Goal: Task Accomplishment & Management: Manage account settings

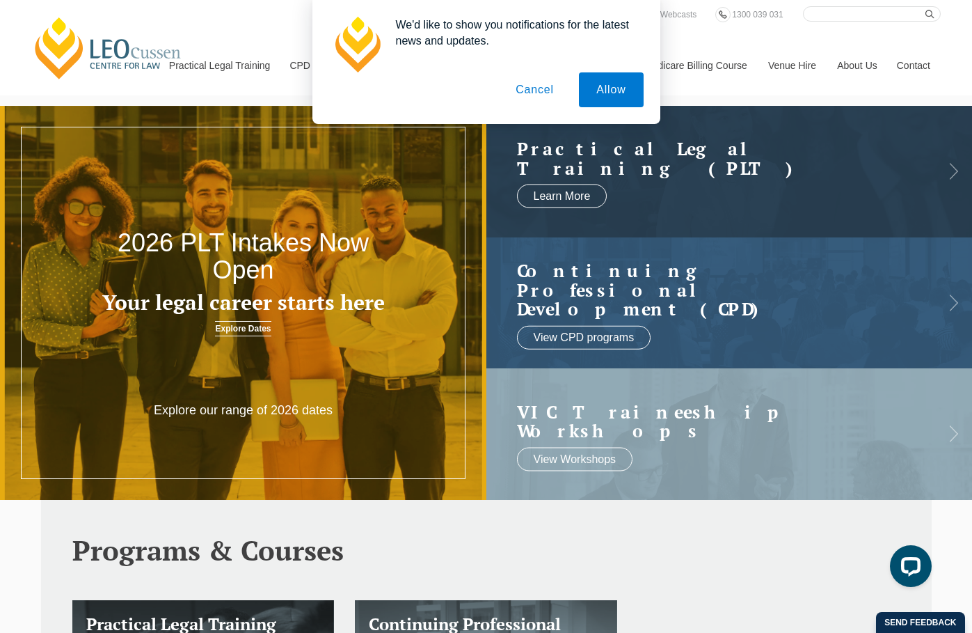
click at [542, 94] on button "Cancel" at bounding box center [534, 89] width 73 height 35
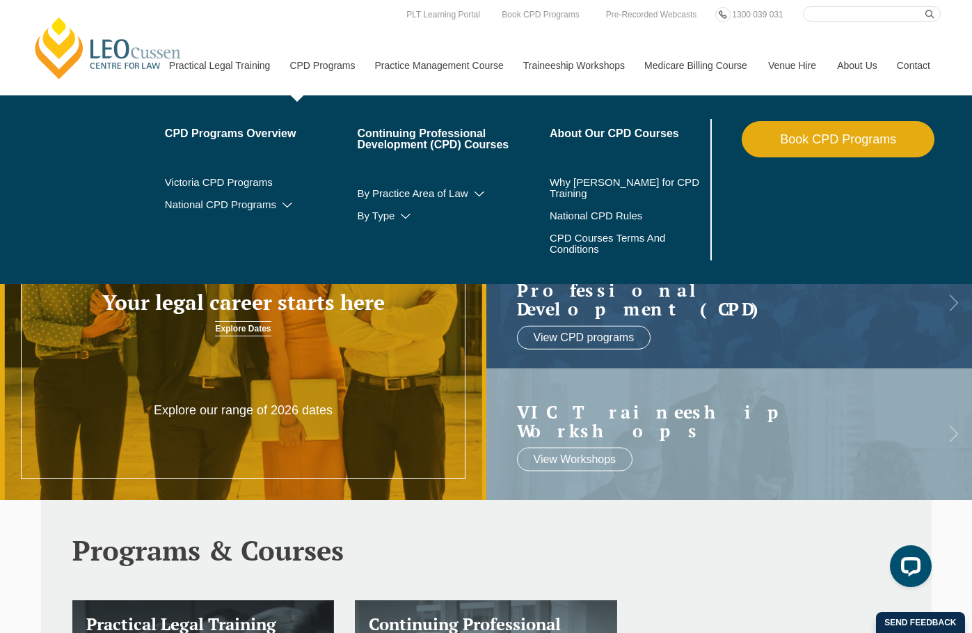
click at [349, 67] on link "CPD Programs" at bounding box center [321, 65] width 85 height 60
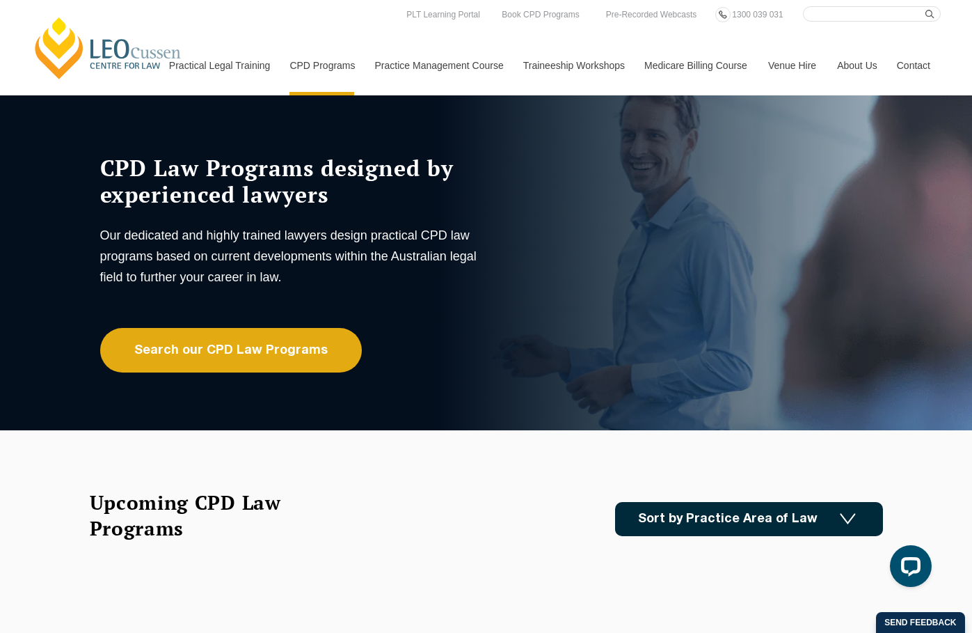
click at [841, 14] on input "Search here" at bounding box center [872, 13] width 138 height 15
type input "log in"
click at [925, 6] on button "submit" at bounding box center [932, 13] width 15 height 15
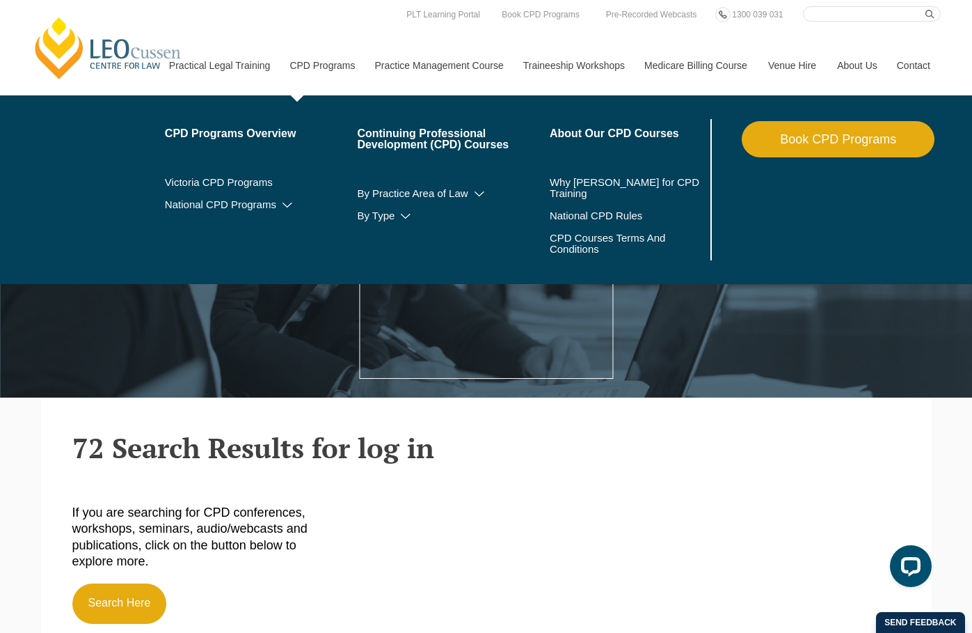
click at [324, 67] on link "CPD Programs" at bounding box center [321, 65] width 85 height 60
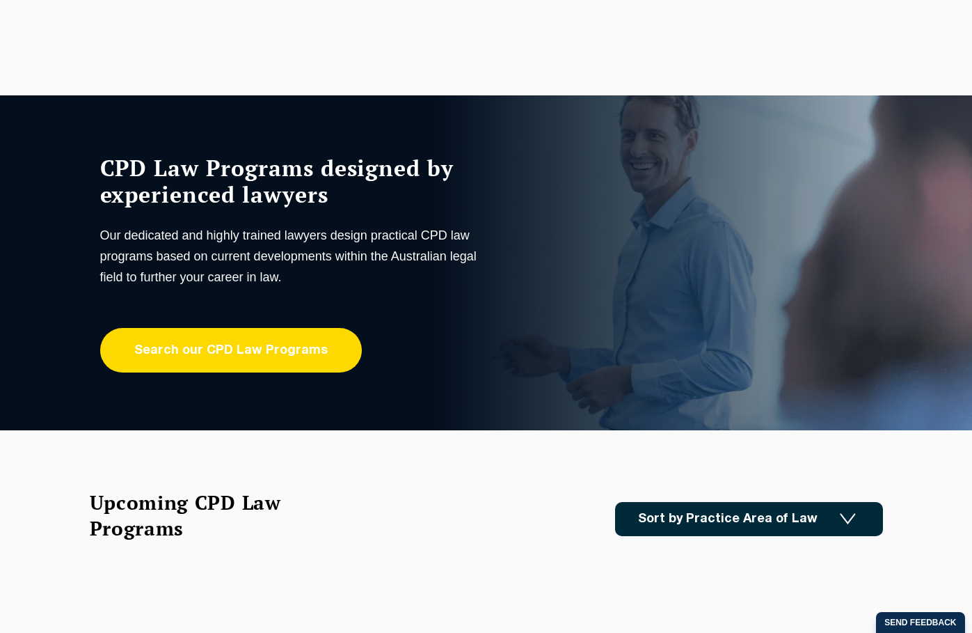
click at [230, 352] on link "Search our CPD Law Programs" at bounding box center [231, 350] width 262 height 45
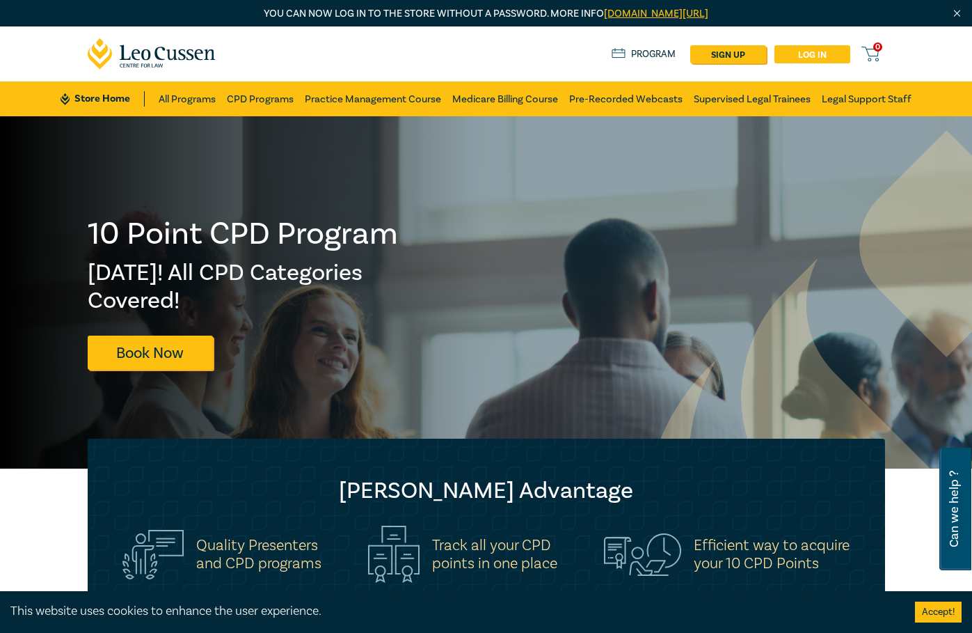
click at [813, 51] on link "Log in" at bounding box center [812, 54] width 76 height 18
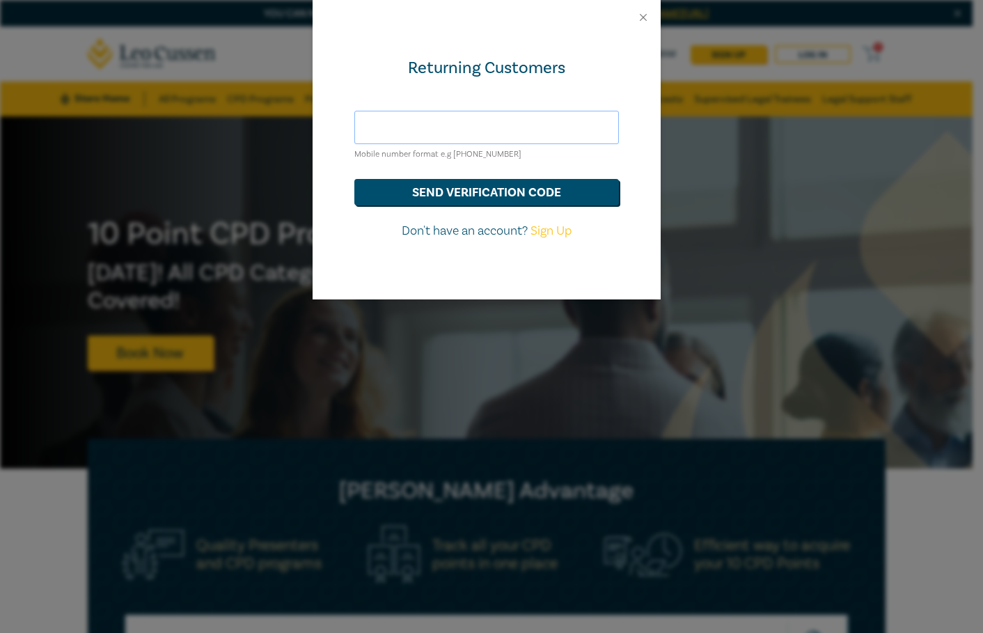
click at [406, 123] on input "text" at bounding box center [486, 127] width 264 height 33
click at [388, 74] on div "Returning Customers" at bounding box center [486, 68] width 264 height 22
click at [405, 127] on input "text" at bounding box center [486, 127] width 264 height 33
click at [401, 125] on input "0428/527528" at bounding box center [486, 127] width 264 height 33
click at [511, 187] on button "send verification code" at bounding box center [486, 192] width 264 height 26
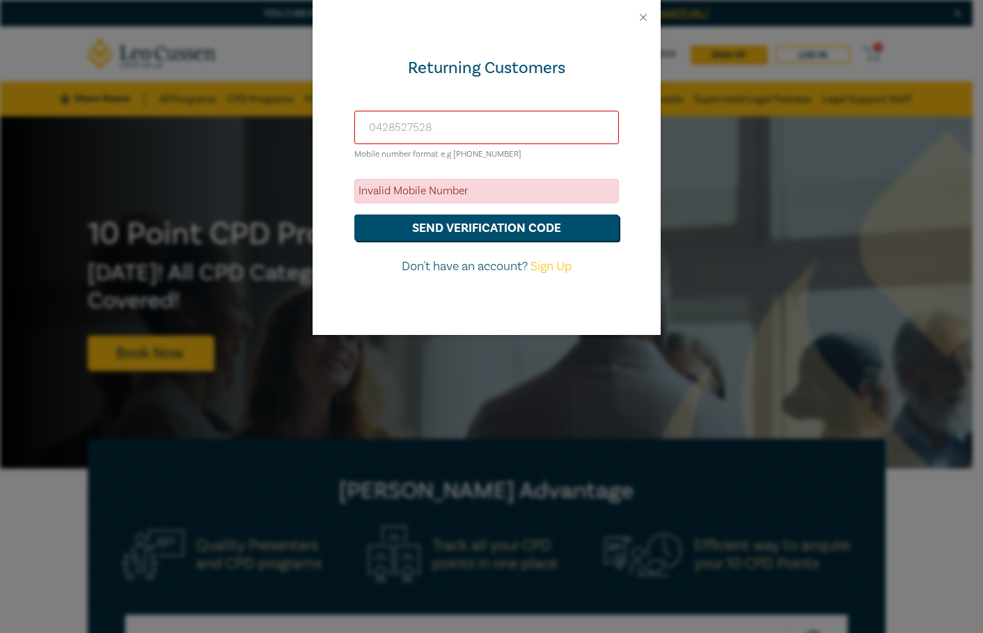
click at [364, 125] on input "0428527528" at bounding box center [486, 127] width 264 height 33
click at [502, 131] on input "+610428527528" at bounding box center [486, 127] width 264 height 33
type input "+610428527528"
click at [476, 234] on button "send verification code" at bounding box center [486, 227] width 264 height 26
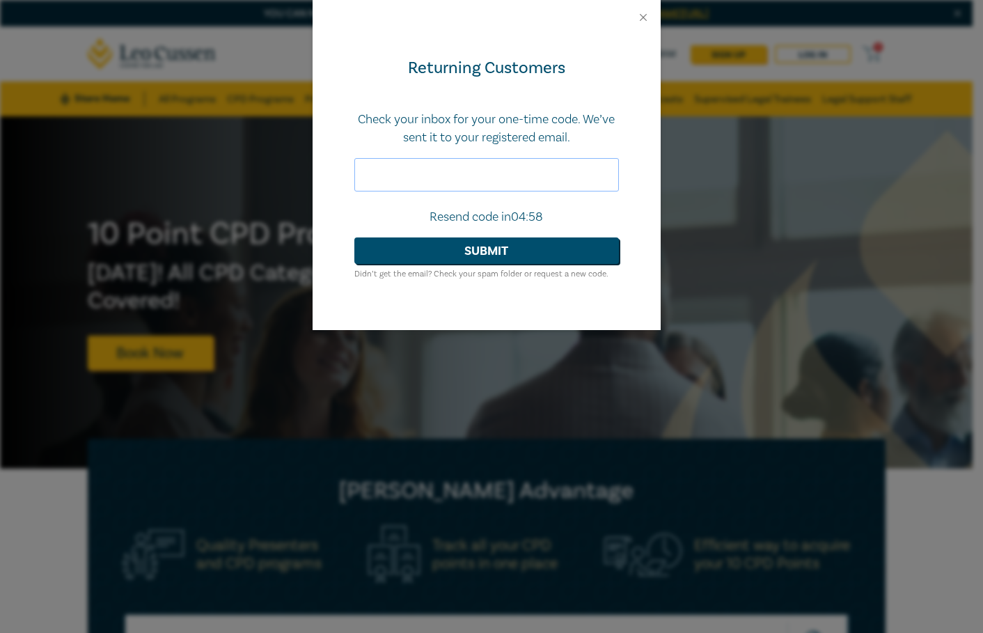
click at [392, 175] on input "text" at bounding box center [486, 174] width 264 height 33
drag, startPoint x: 811, startPoint y: 116, endPoint x: 797, endPoint y: 124, distance: 15.9
click at [398, 176] on input "text" at bounding box center [486, 174] width 264 height 33
paste input "133179"
type input "133179"
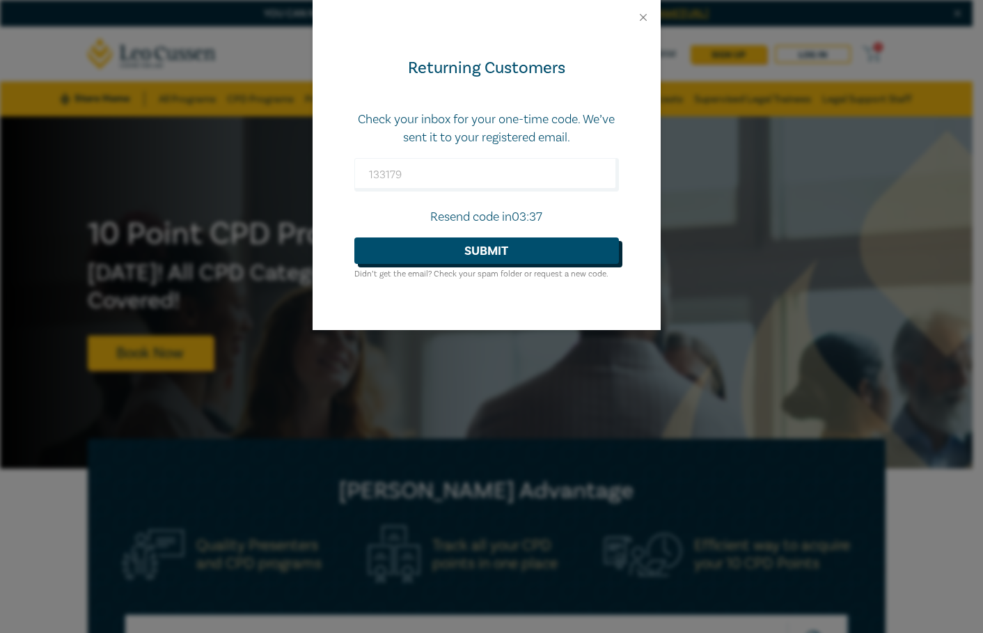
click at [475, 248] on button "Submit" at bounding box center [486, 250] width 264 height 26
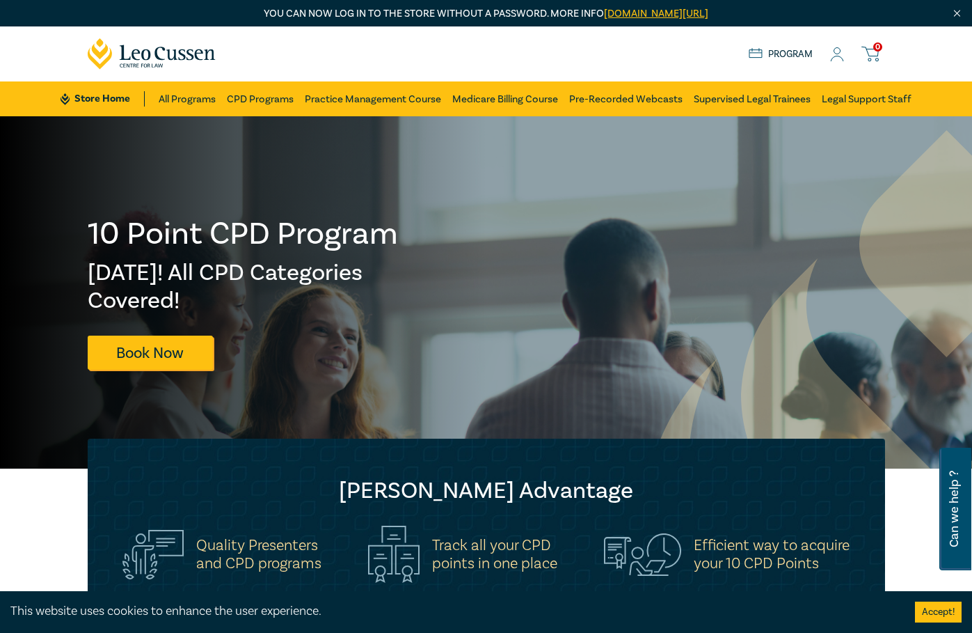
click at [835, 57] on icon at bounding box center [837, 54] width 14 height 15
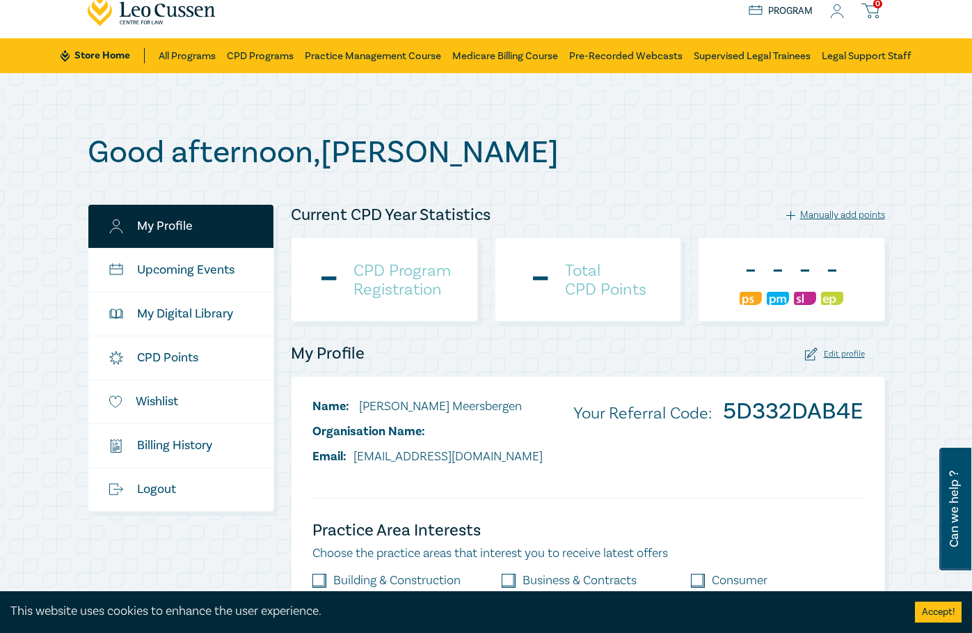
scroll to position [278, 0]
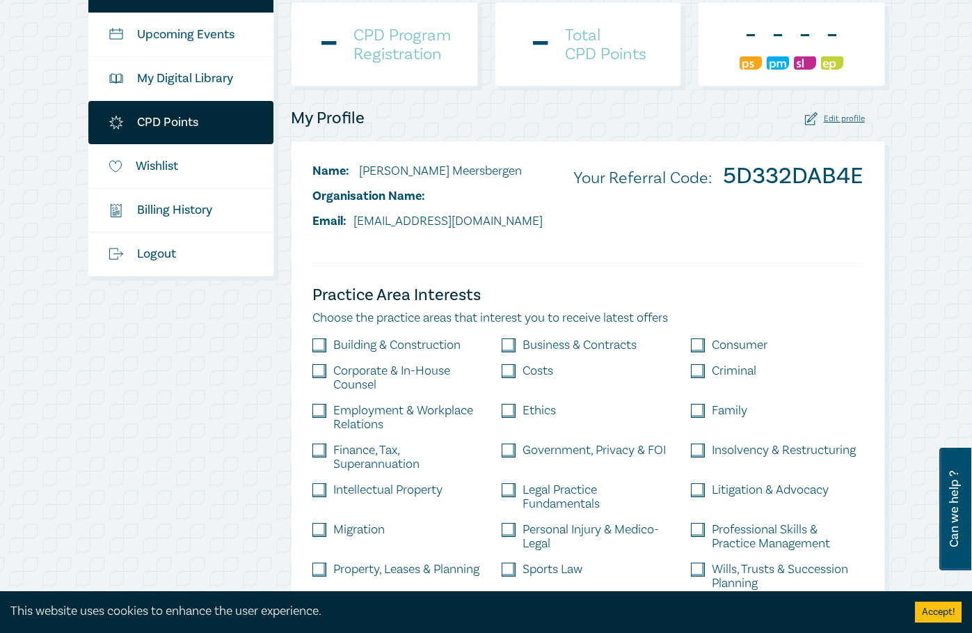
click at [154, 125] on link "CPD Points" at bounding box center [181, 122] width 186 height 43
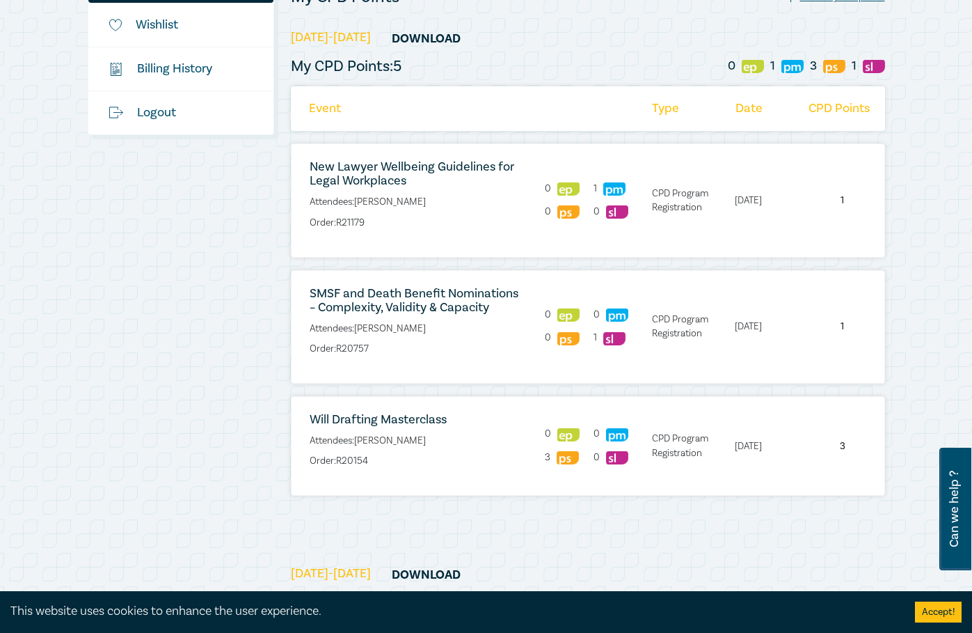
scroll to position [348, 0]
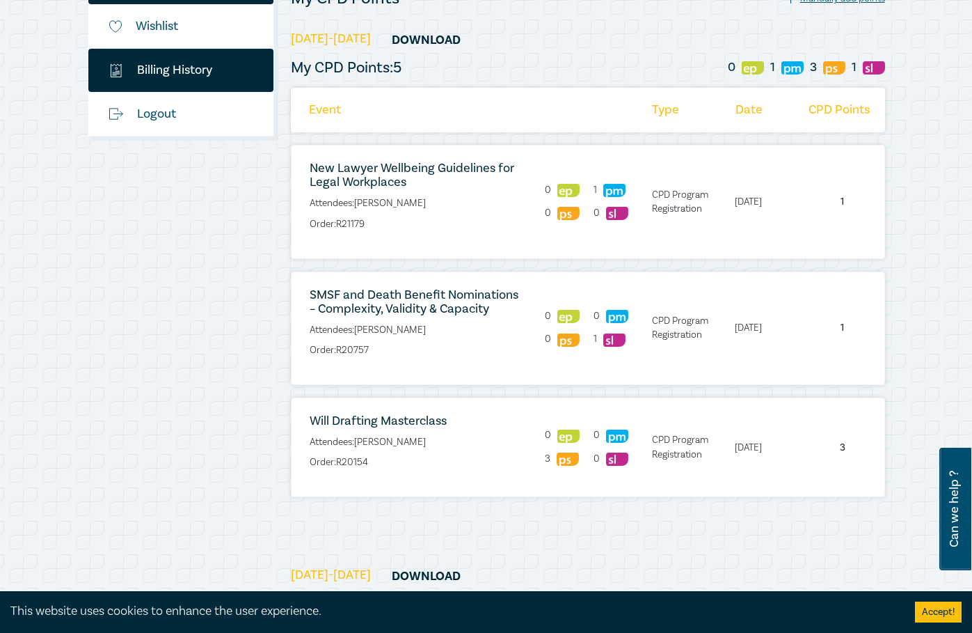
click at [154, 68] on link "$ Billing History" at bounding box center [181, 70] width 186 height 43
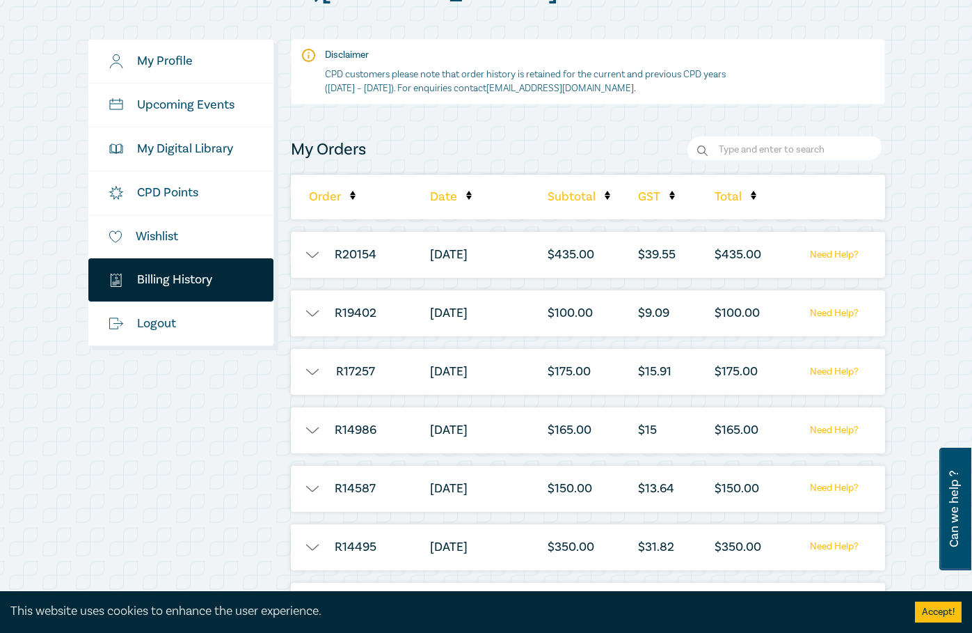
scroll to position [209, 0]
